Goal: Information Seeking & Learning: Check status

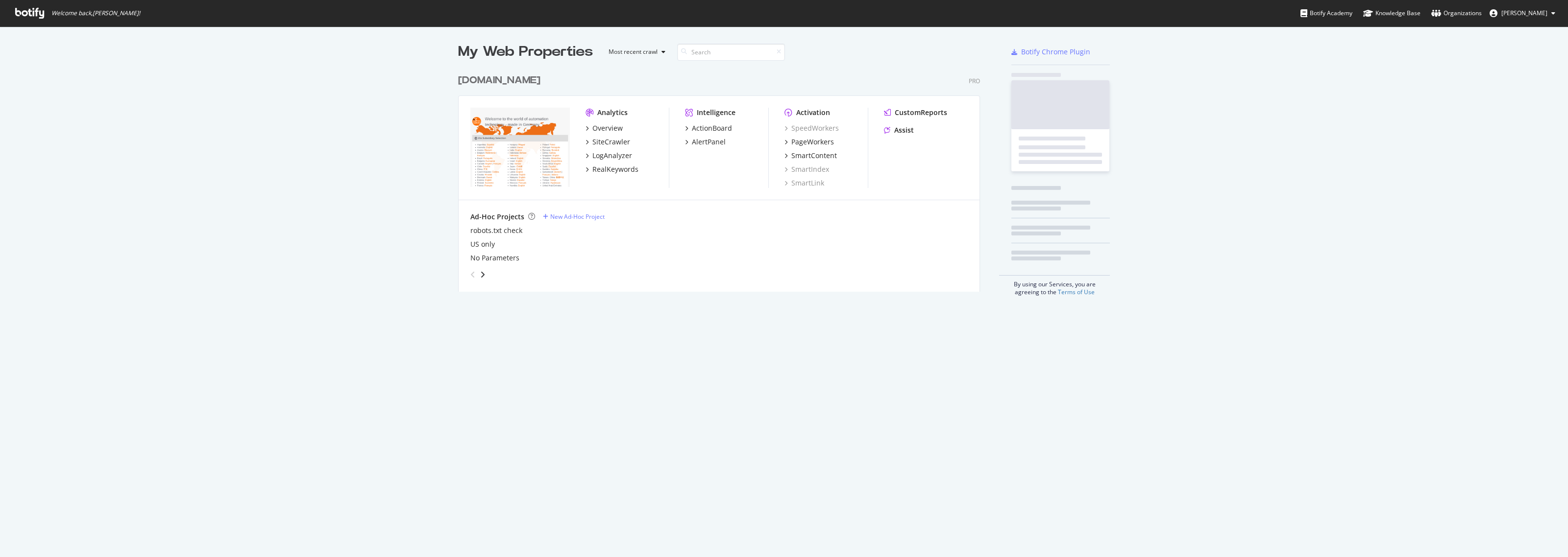
scroll to position [548, 1549]
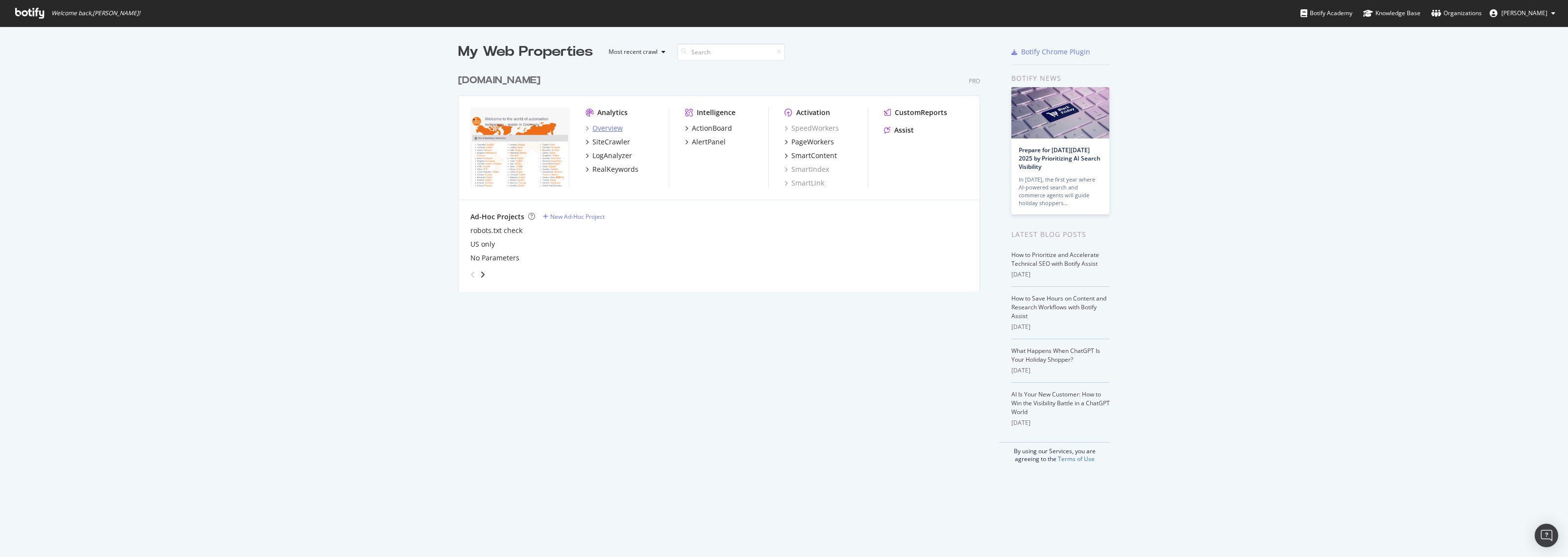
click at [599, 128] on div "Overview" at bounding box center [608, 128] width 30 height 10
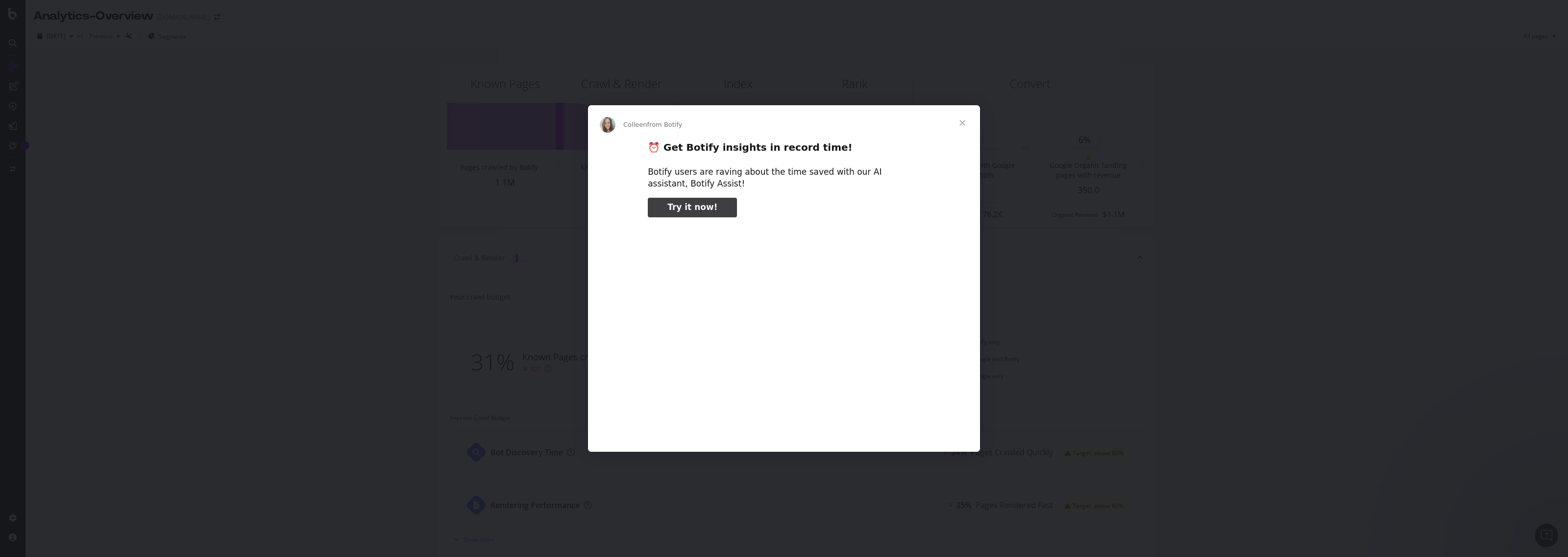
type input "79166"
click at [963, 122] on span "Close" at bounding box center [962, 122] width 35 height 35
